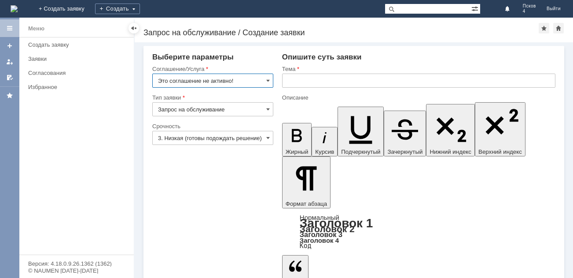
click at [265, 78] on input "Это соглашение не активно!" at bounding box center [212, 81] width 121 height 14
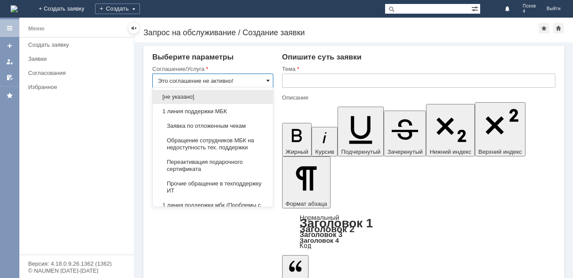
click at [266, 77] on span at bounding box center [268, 80] width 4 height 7
click at [265, 81] on input "Это соглашение не активно!" at bounding box center [212, 81] width 121 height 14
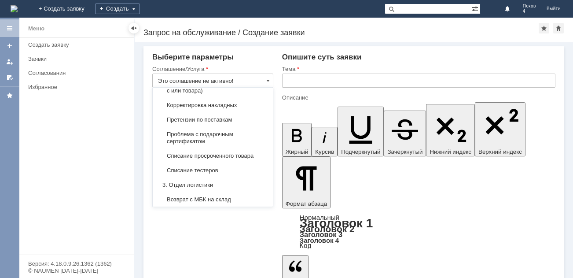
scroll to position [239, 0]
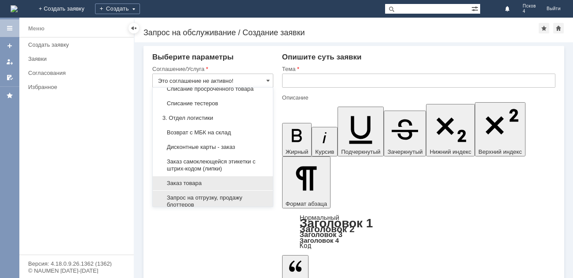
click at [210, 198] on span "Запрос на отгрузку, продажу блоттеров" at bounding box center [213, 201] width 110 height 14
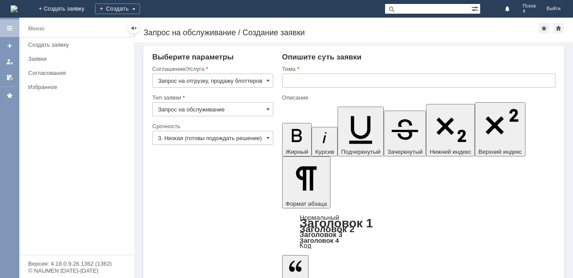
type input "Запрос на отгрузку, продажу блоттеров"
click at [302, 81] on input "text" at bounding box center [418, 81] width 273 height 14
type input "Блоттеры"
